Goal: Task Accomplishment & Management: Manage account settings

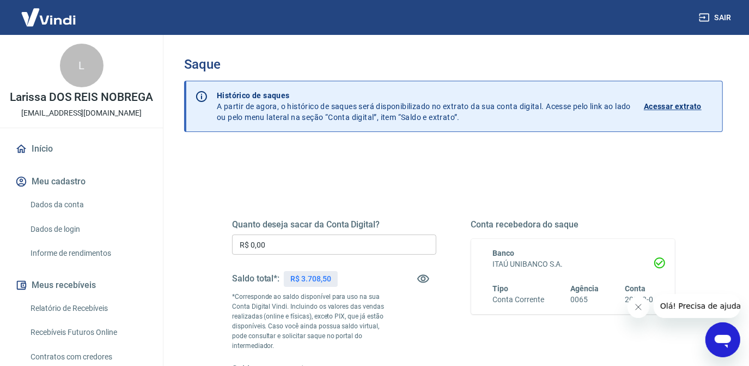
click at [370, 240] on input "R$ 0,00" at bounding box center [334, 244] width 204 height 20
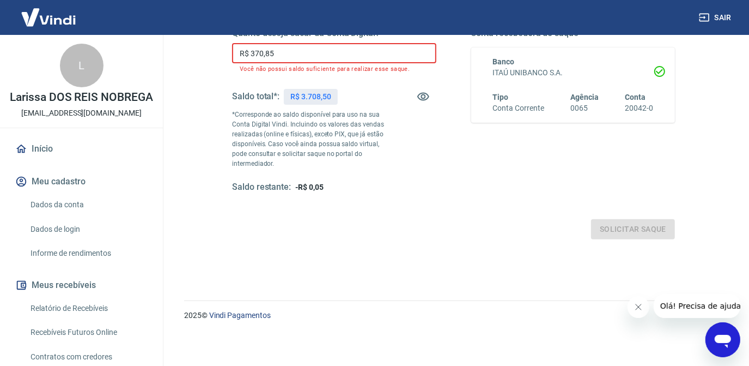
scroll to position [182, 0]
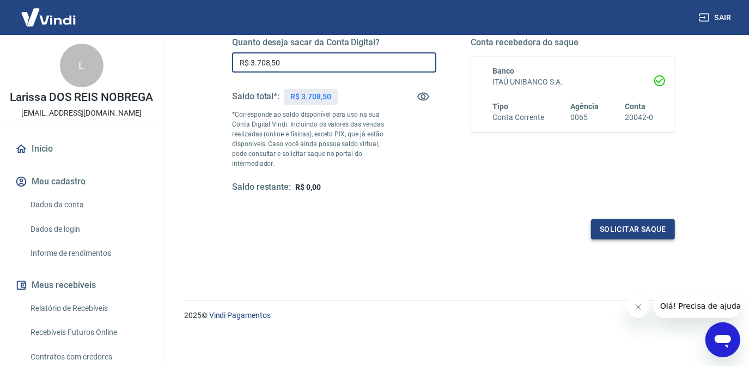
type input "R$ 3.708,50"
click at [606, 229] on button "Solicitar saque" at bounding box center [633, 229] width 84 height 20
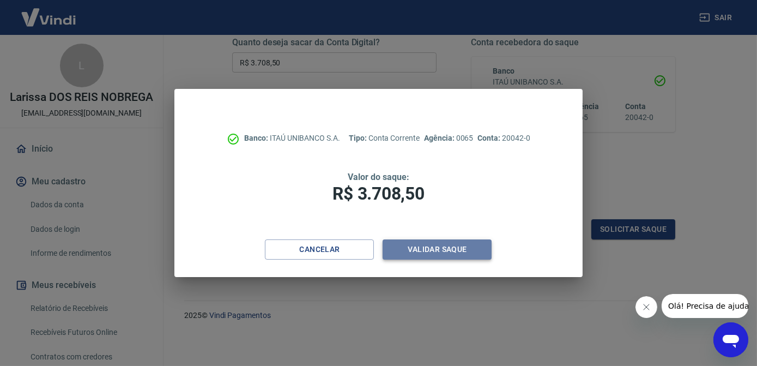
click at [428, 247] on button "Validar saque" at bounding box center [437, 249] width 109 height 20
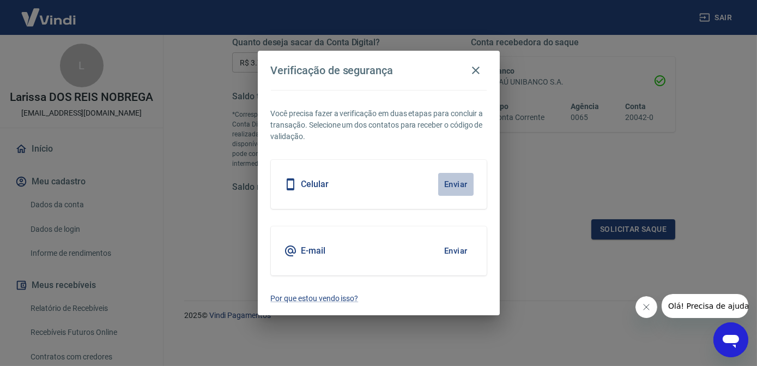
click at [446, 185] on button "Enviar" at bounding box center [455, 184] width 35 height 23
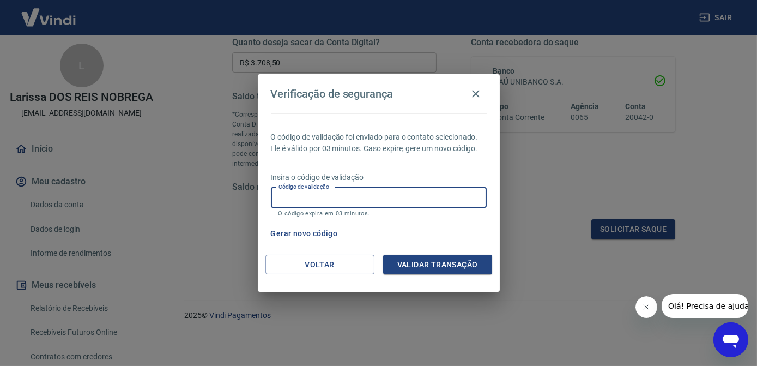
click at [352, 204] on input "Código de validação" at bounding box center [379, 197] width 216 height 20
type input "170916"
click at [335, 233] on button "Gerar novo código" at bounding box center [305, 233] width 76 height 20
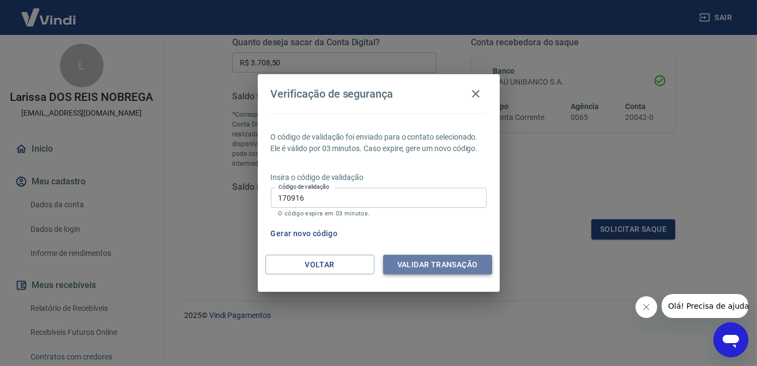
click at [414, 267] on button "Validar transação" at bounding box center [437, 265] width 109 height 20
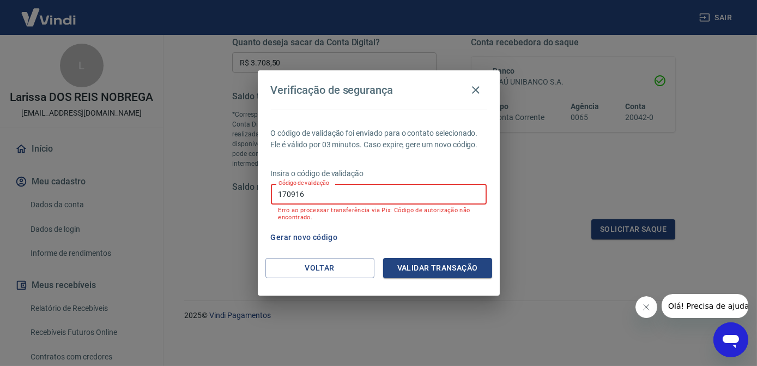
drag, startPoint x: 324, startPoint y: 194, endPoint x: 267, endPoint y: 194, distance: 56.7
click at [267, 194] on div "O código de validação foi enviado para o contato selecionado. Ele é válido por …" at bounding box center [379, 184] width 242 height 148
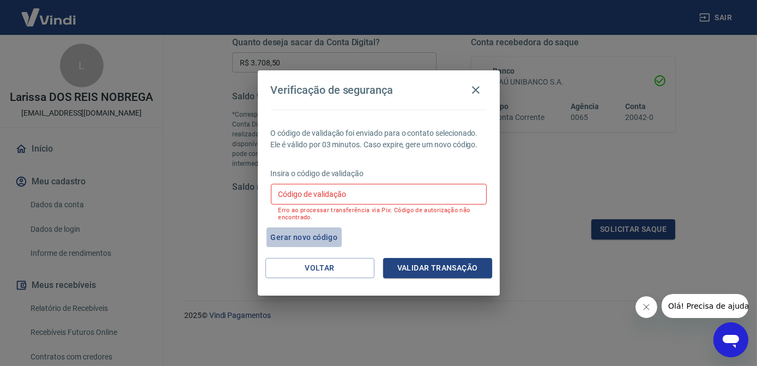
click at [301, 236] on button "Gerar novo código" at bounding box center [305, 237] width 76 height 20
click at [344, 189] on input "Código de validação" at bounding box center [379, 194] width 216 height 20
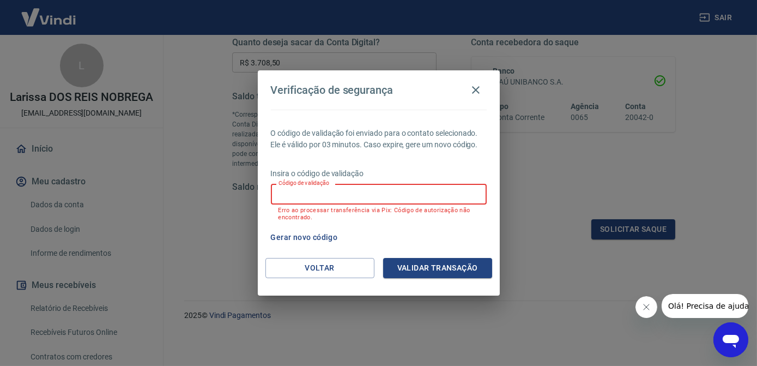
click at [319, 237] on button "Gerar novo código" at bounding box center [305, 237] width 76 height 20
click at [404, 191] on input "Código de validação" at bounding box center [379, 194] width 216 height 20
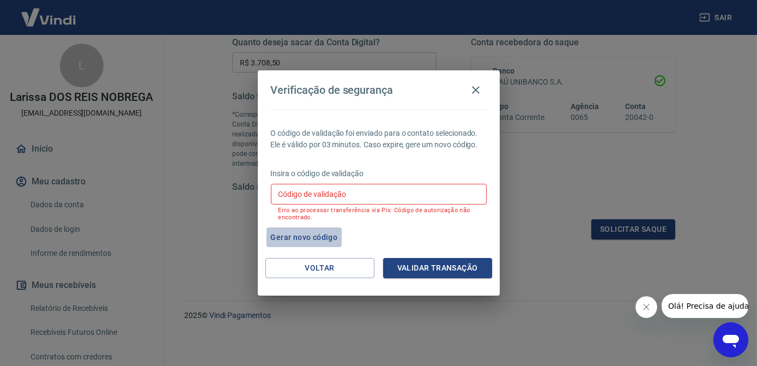
click at [327, 236] on button "Gerar novo código" at bounding box center [305, 237] width 76 height 20
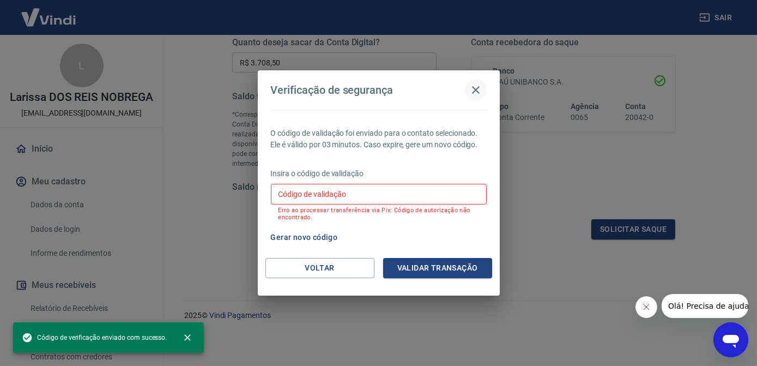
click at [474, 95] on icon "button" at bounding box center [475, 89] width 13 height 13
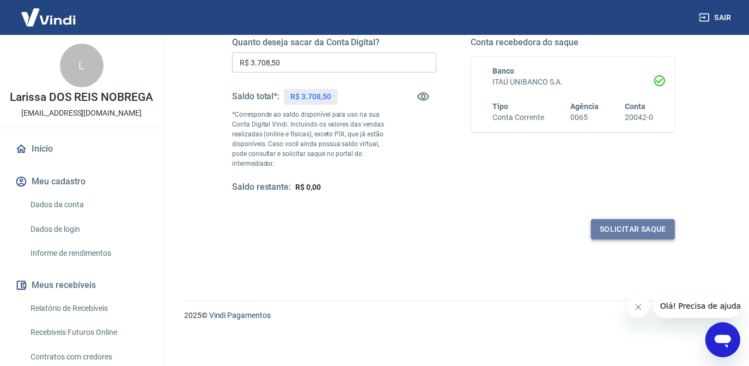
click at [622, 230] on button "Solicitar saque" at bounding box center [633, 229] width 84 height 20
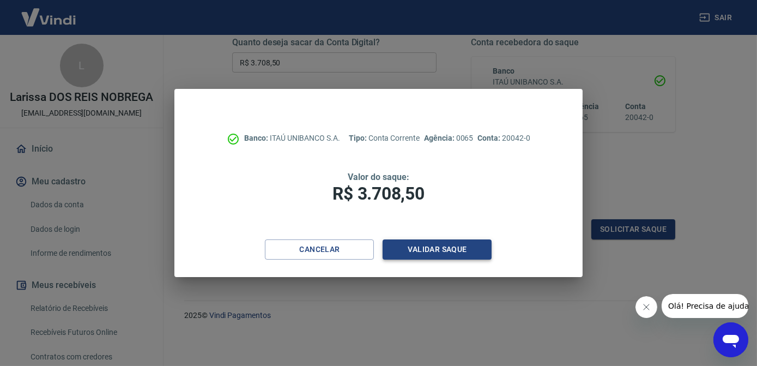
click at [465, 251] on button "Validar saque" at bounding box center [437, 249] width 109 height 20
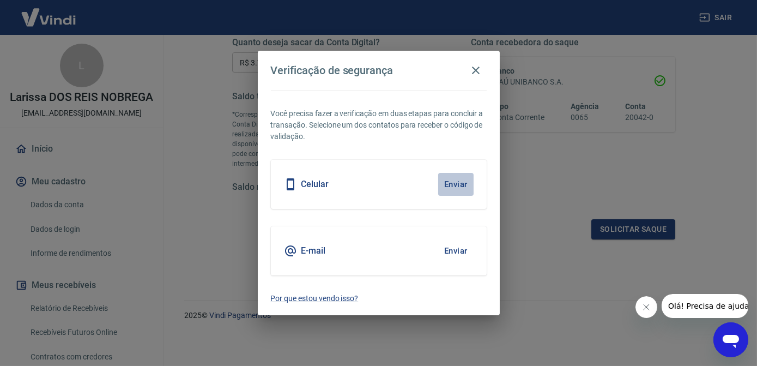
click at [446, 187] on button "Enviar" at bounding box center [455, 184] width 35 height 23
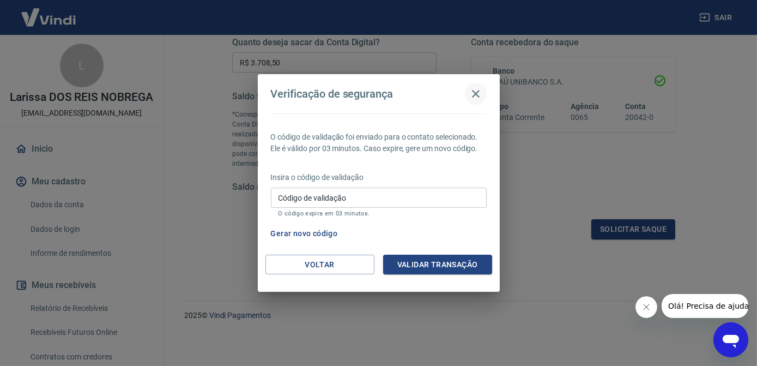
click at [474, 93] on icon "button" at bounding box center [476, 94] width 8 height 8
